Goal: Task Accomplishment & Management: Use online tool/utility

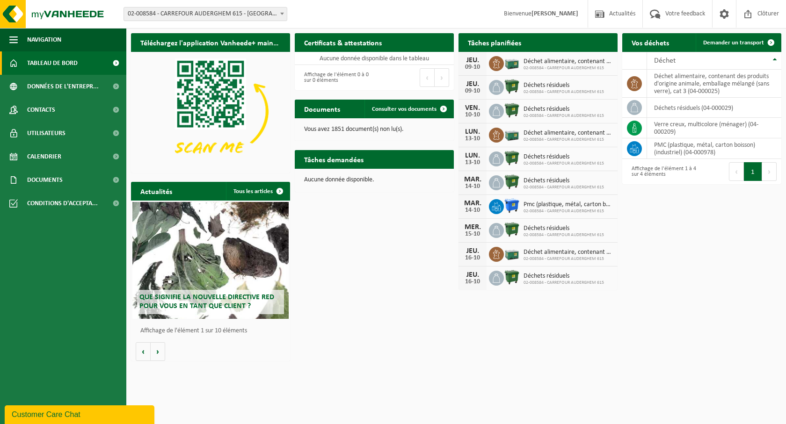
click at [351, 160] on h2 "Tâches demandées" at bounding box center [334, 159] width 78 height 18
click at [756, 40] on span "Demander un transport" at bounding box center [733, 43] width 61 height 6
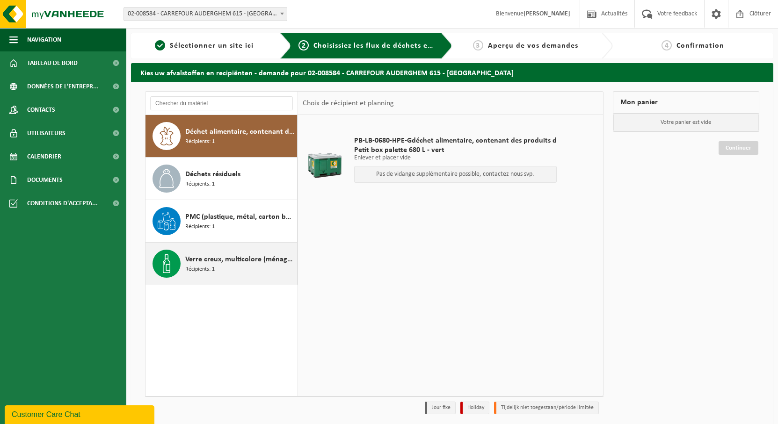
click at [252, 263] on span "Verre creux, multicolore (ménager)" at bounding box center [240, 259] width 110 height 11
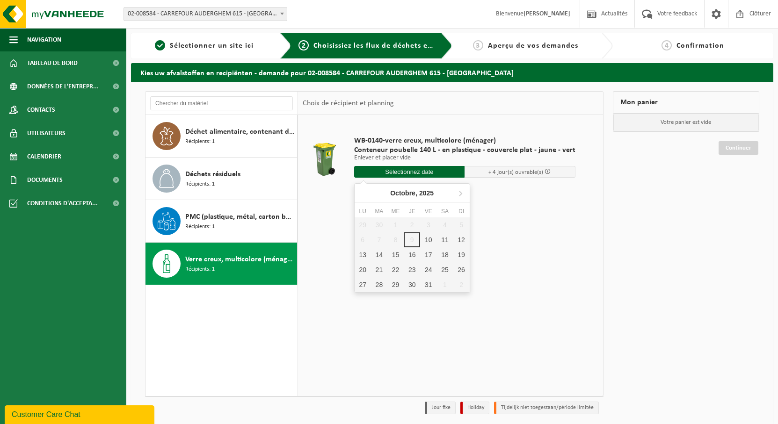
click at [422, 173] on input "text" at bounding box center [409, 172] width 111 height 12
click at [426, 240] on div "10" at bounding box center [428, 240] width 16 height 15
type input "à partir de 2025-10-10"
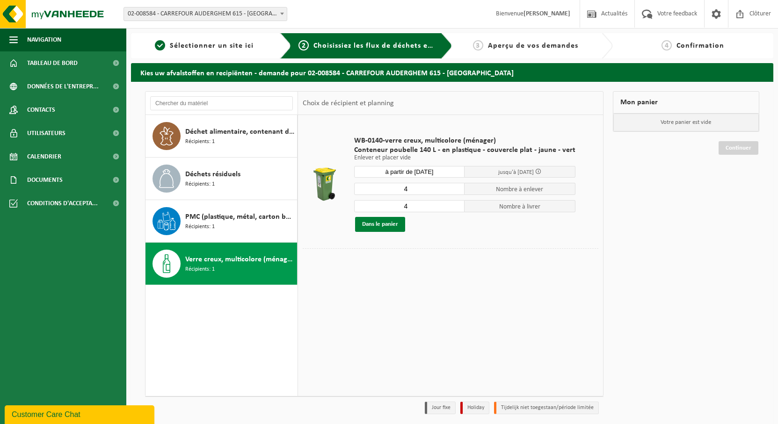
click at [392, 224] on button "Dans le panier" at bounding box center [380, 224] width 50 height 15
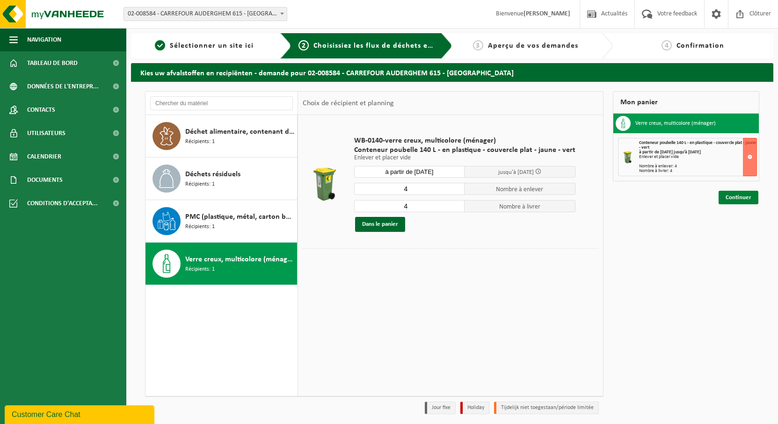
click at [743, 197] on link "Continuer" at bounding box center [739, 198] width 40 height 14
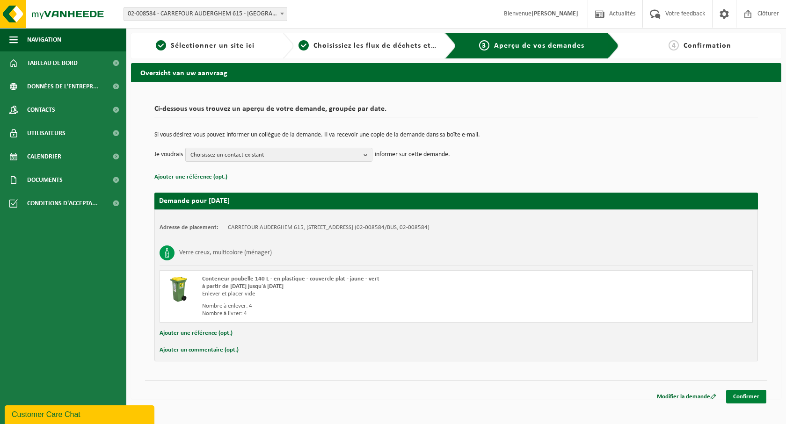
click at [760, 395] on link "Confirmer" at bounding box center [746, 397] width 40 height 14
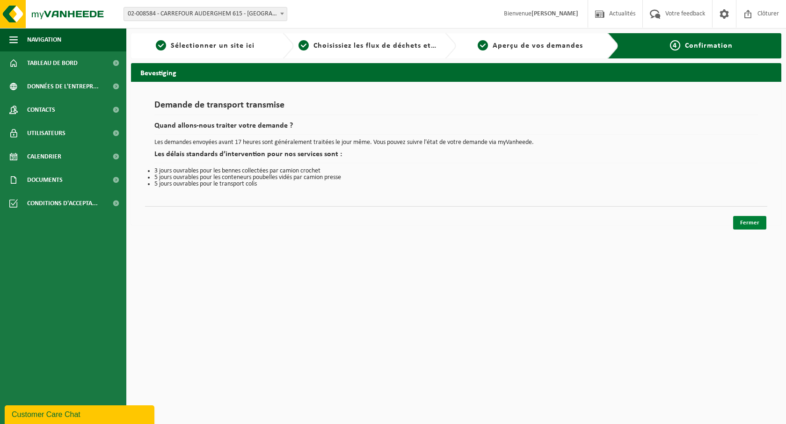
click at [751, 222] on link "Fermer" at bounding box center [749, 223] width 33 height 14
